Goal: Check status: Check status

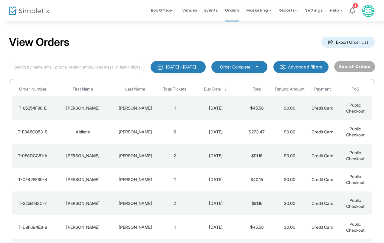
click at [142, 109] on div "[PERSON_NAME]" at bounding box center [135, 108] width 43 height 6
click at [140, 109] on div "[PERSON_NAME]" at bounding box center [135, 108] width 43 height 6
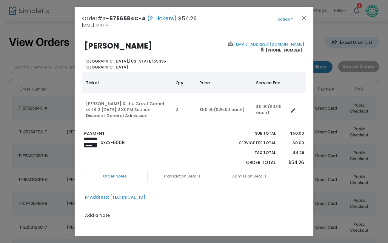
click at [304, 19] on button "Close" at bounding box center [304, 18] width 8 height 8
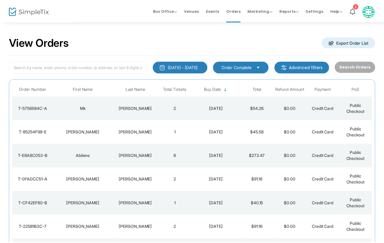
scroll to position [43, 0]
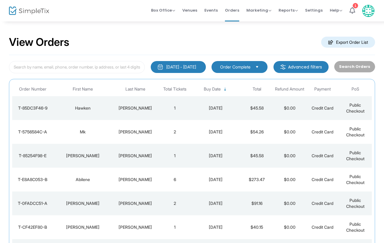
click at [138, 107] on div "[PERSON_NAME]" at bounding box center [135, 108] width 43 height 6
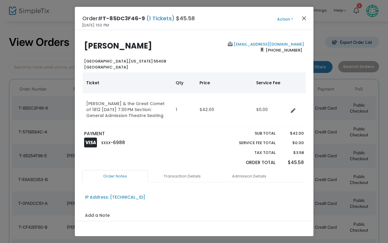
click at [302, 18] on button "Close" at bounding box center [304, 18] width 8 height 8
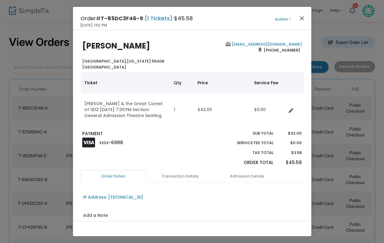
scroll to position [43, 0]
